Goal: Navigation & Orientation: Find specific page/section

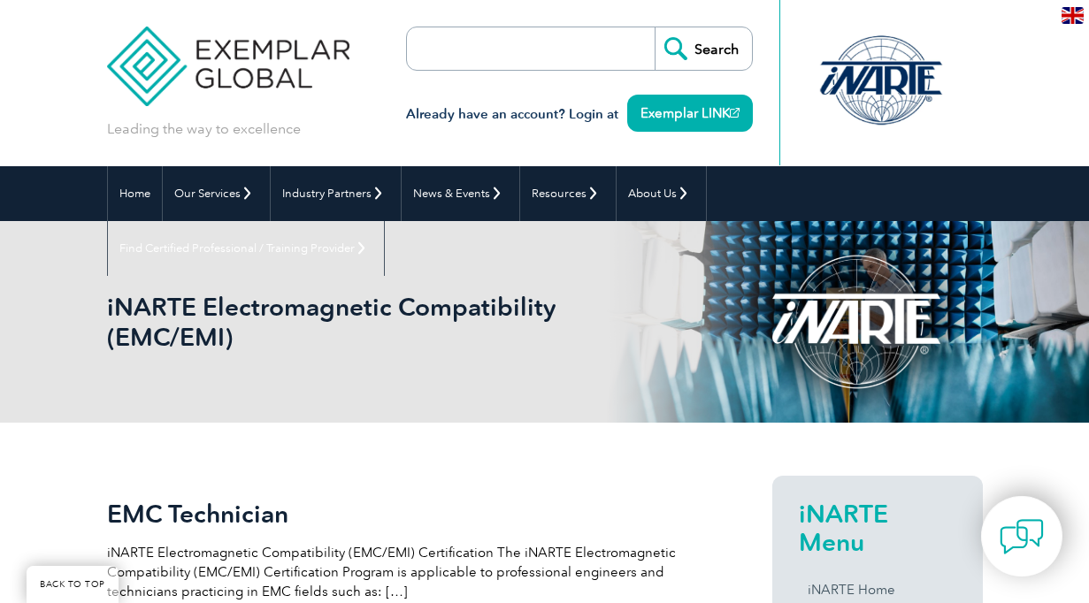
scroll to position [442, 0]
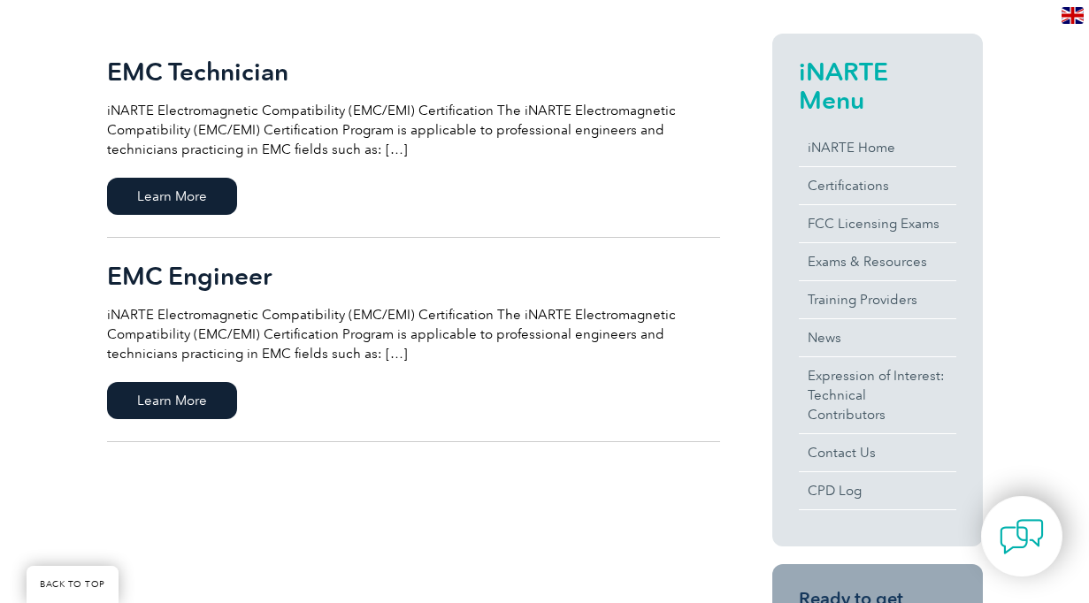
click at [834, 70] on h2 "iNARTE Menu" at bounding box center [877, 85] width 157 height 57
click at [822, 102] on h2 "iNARTE Menu" at bounding box center [877, 85] width 157 height 57
click at [818, 66] on h2 "iNARTE Menu" at bounding box center [877, 85] width 157 height 57
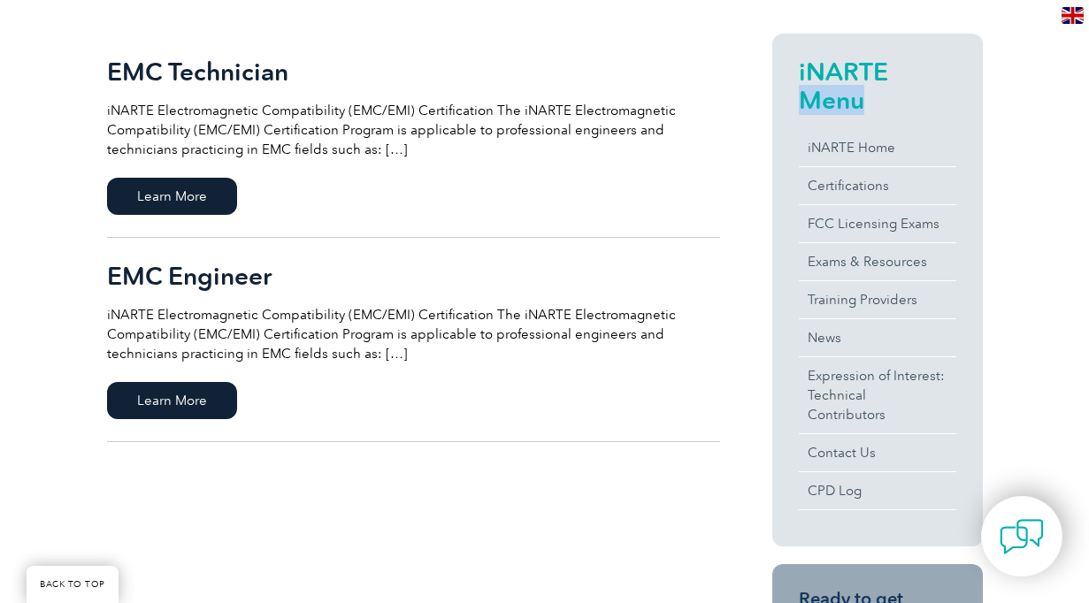
click at [818, 66] on h2 "iNARTE Menu" at bounding box center [877, 85] width 157 height 57
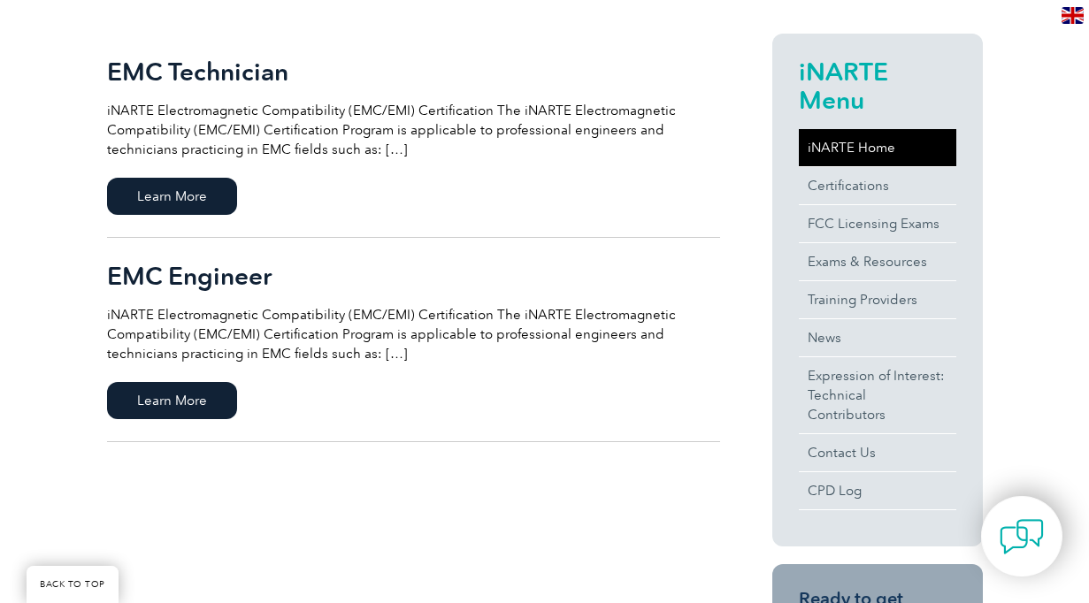
click at [838, 141] on link "iNARTE Home" at bounding box center [877, 147] width 157 height 37
